Goal: Navigation & Orientation: Find specific page/section

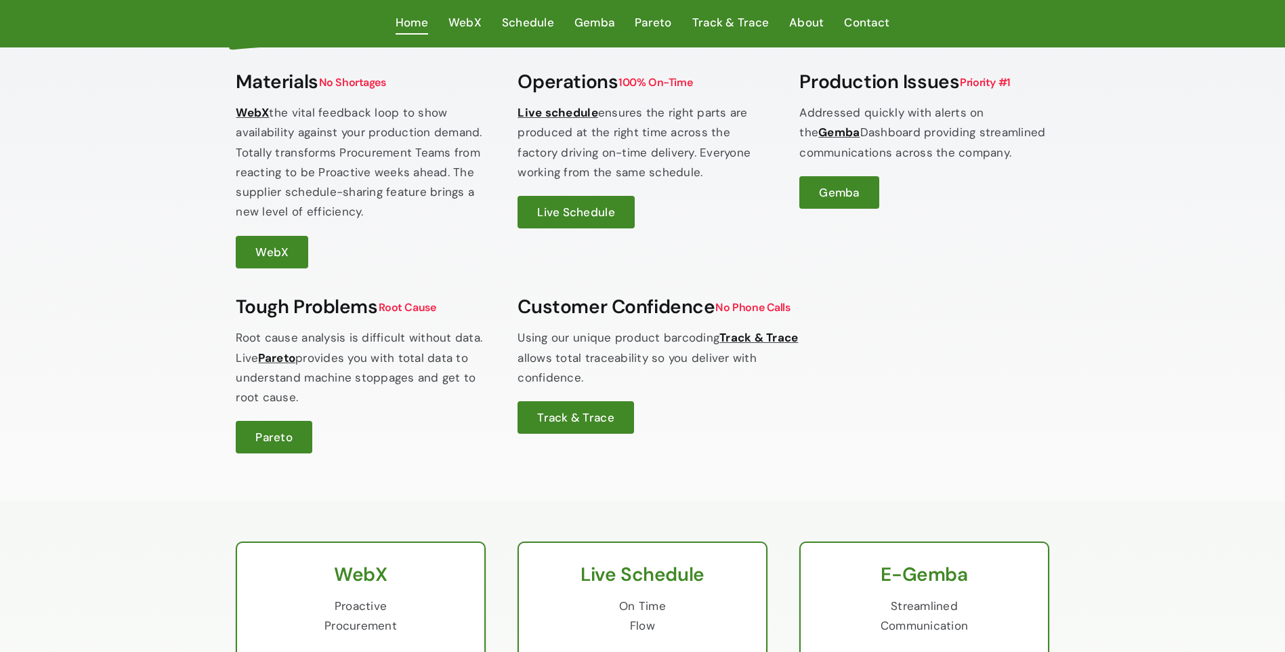
scroll to position [406, 0]
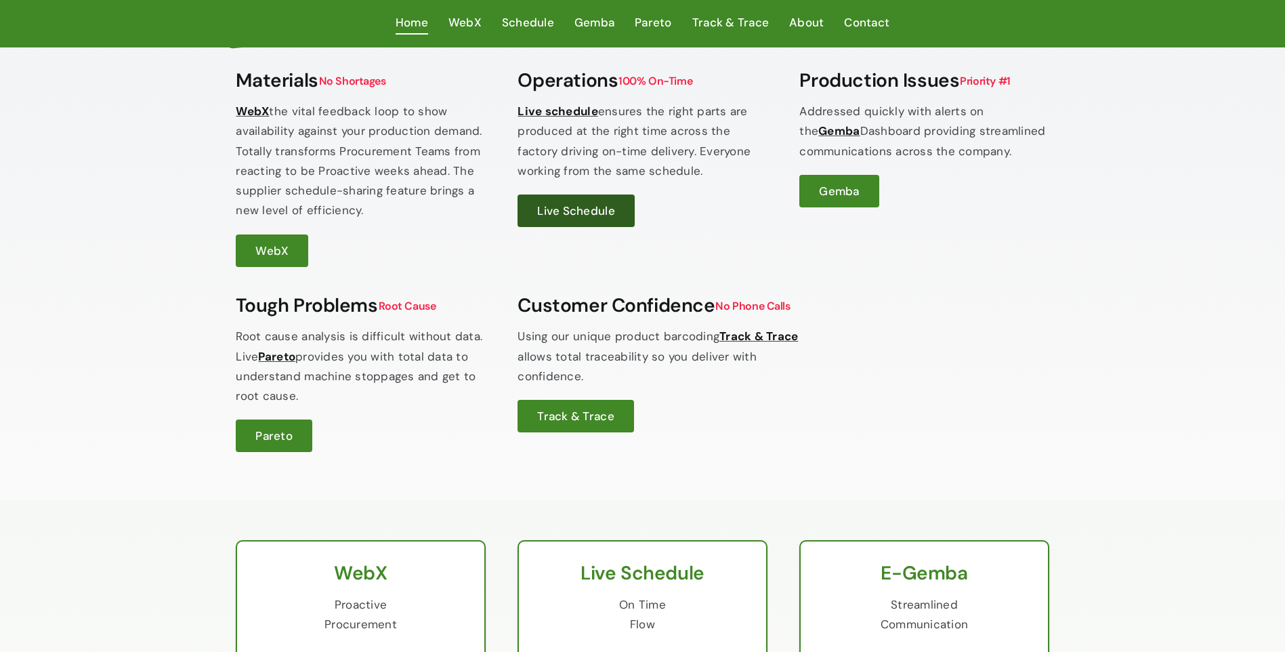
click at [558, 217] on span "Live Schedule" at bounding box center [575, 210] width 77 height 15
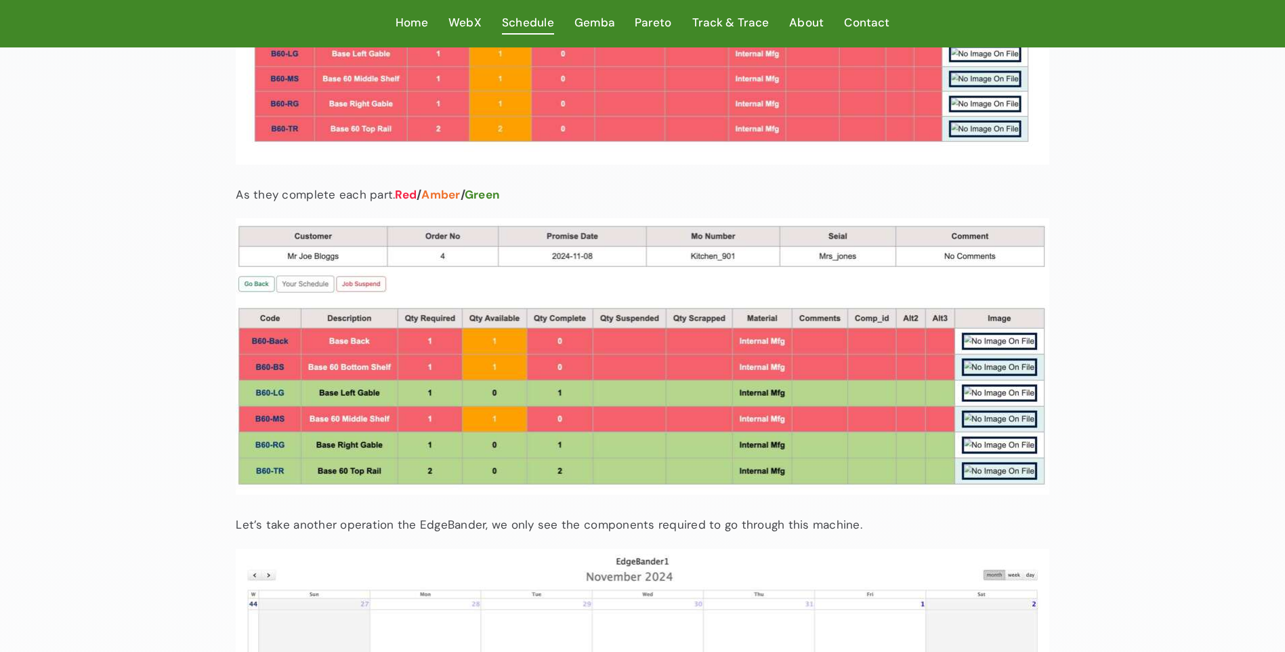
scroll to position [3319, 0]
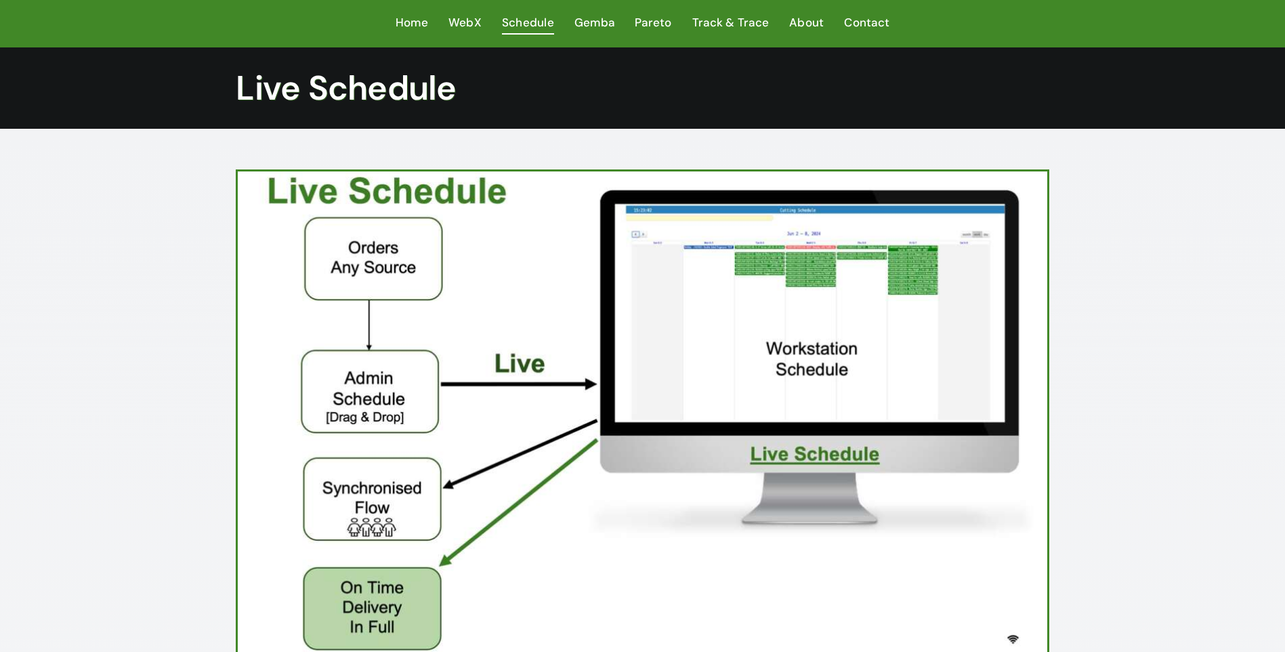
click at [395, 20] on ul "Home WebX Schedule Gemba Pareto Track & Trace About Contact" at bounding box center [642, 23] width 813 height 47
click at [391, 8] on ul "Home WebX Schedule Gemba Pareto Track & Trace About Contact" at bounding box center [642, 23] width 813 height 47
click at [415, 28] on span "Home" at bounding box center [412, 23] width 33 height 20
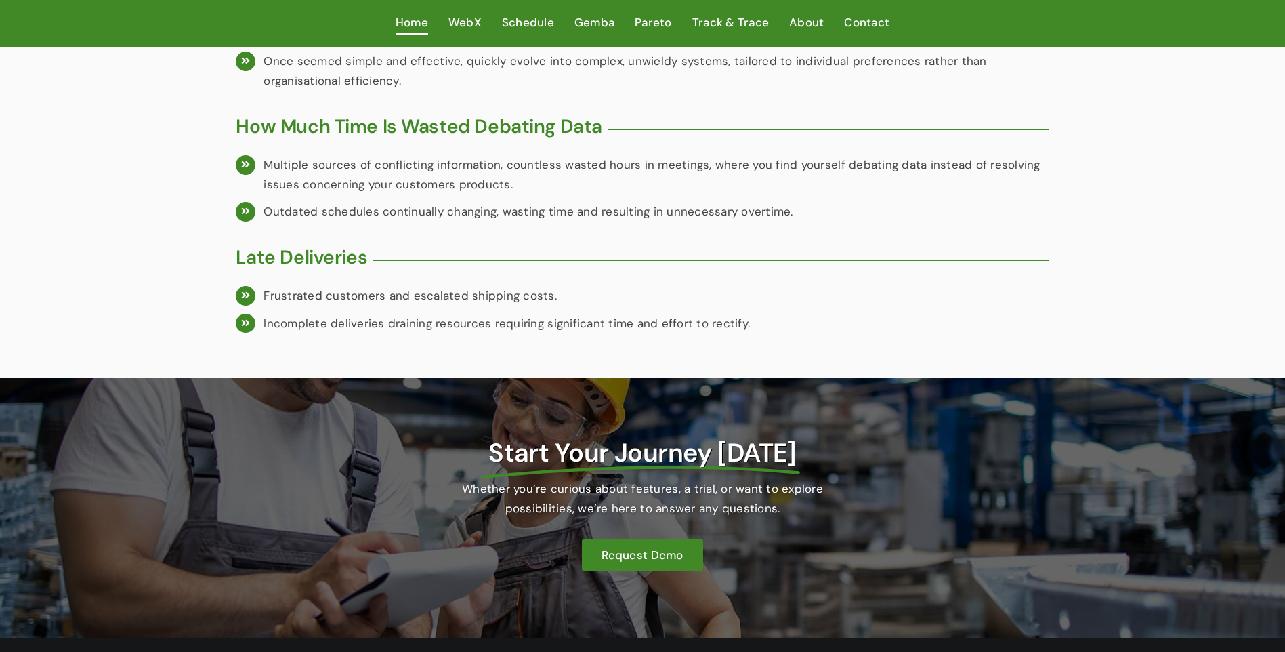
scroll to position [1655, 0]
